Goal: Task Accomplishment & Management: Use online tool/utility

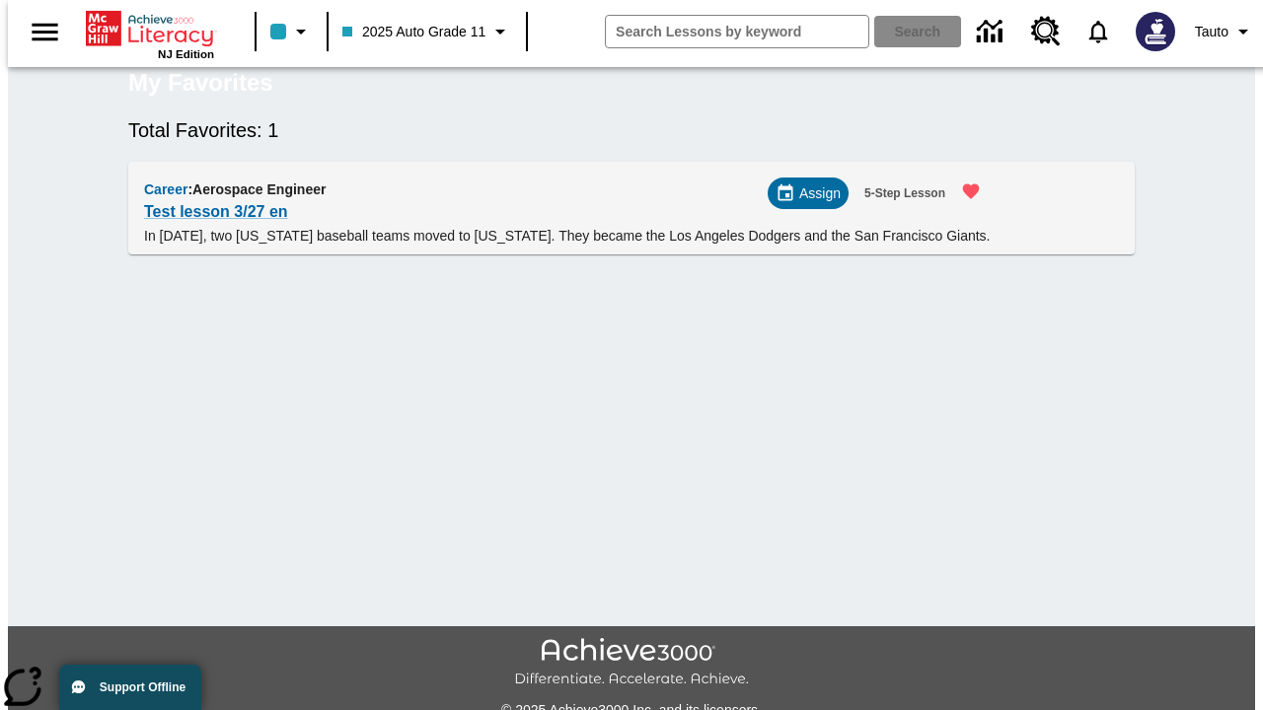
click at [816, 204] on span "Assign" at bounding box center [819, 194] width 41 height 21
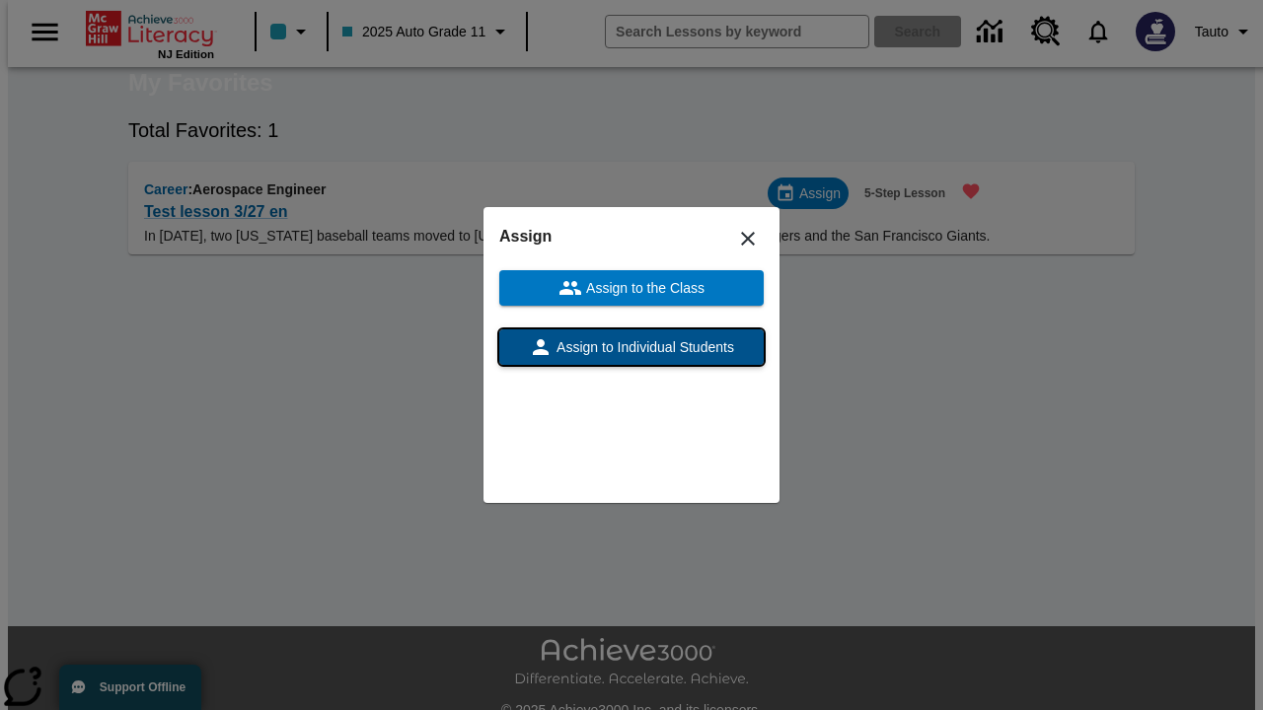
click at [631, 347] on span "Assign to Individual Students" at bounding box center [644, 347] width 182 height 21
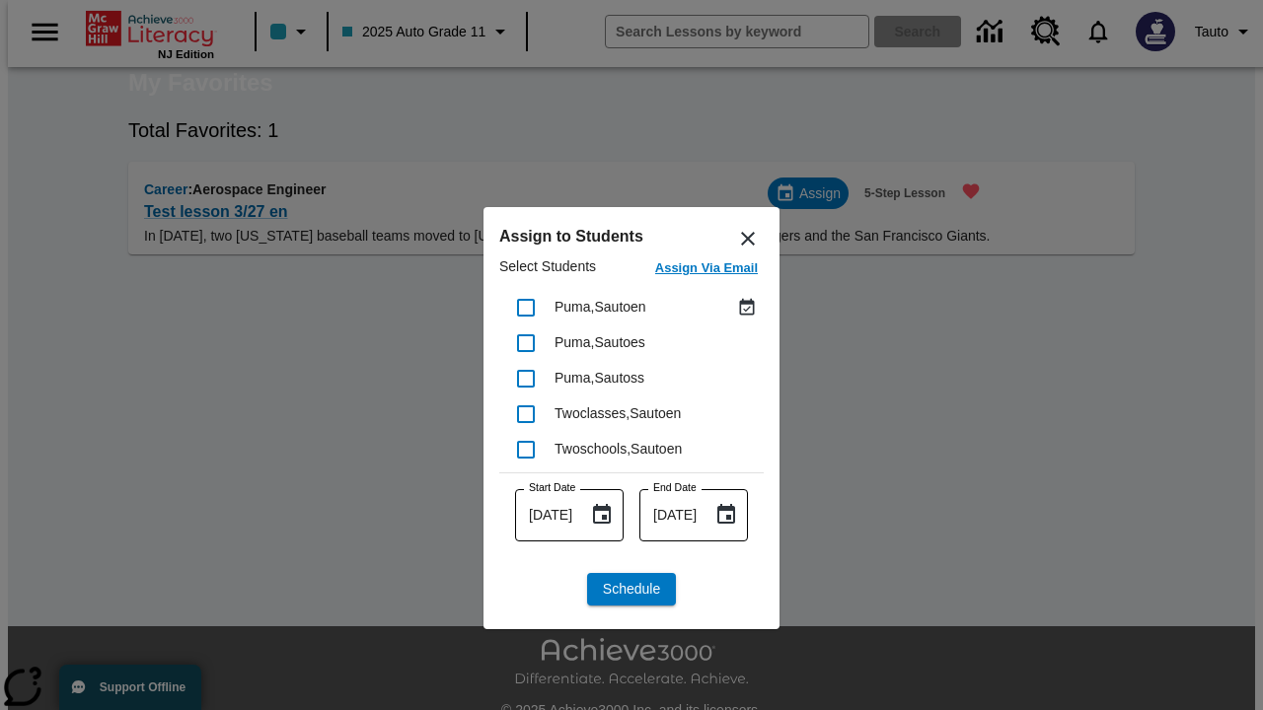
click at [526, 307] on input "checkbox" at bounding box center [525, 307] width 41 height 41
checkbox input "true"
click at [631, 589] on span "Schedule" at bounding box center [631, 589] width 57 height 21
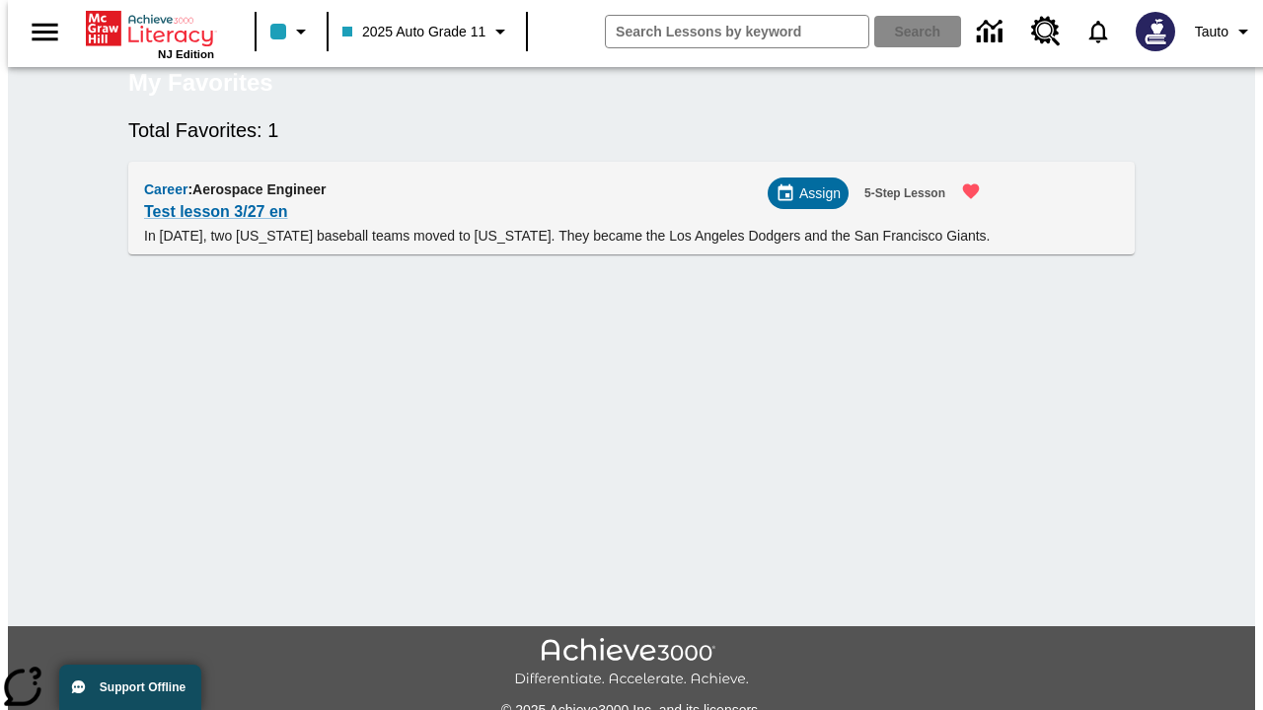
click at [814, 204] on span "Assign" at bounding box center [819, 194] width 41 height 21
